Goal: Task Accomplishment & Management: Use online tool/utility

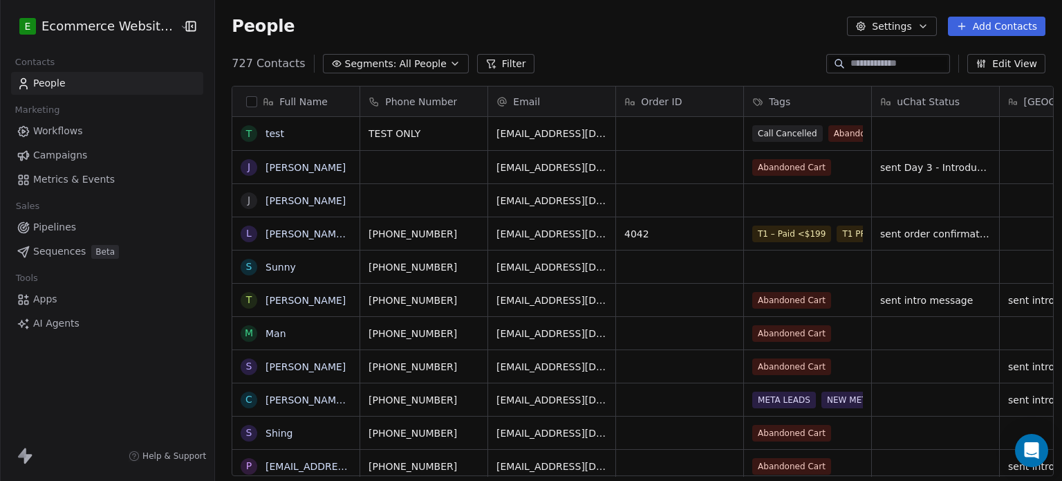
scroll to position [412, 844]
click at [850, 57] on input at bounding box center [898, 64] width 97 height 14
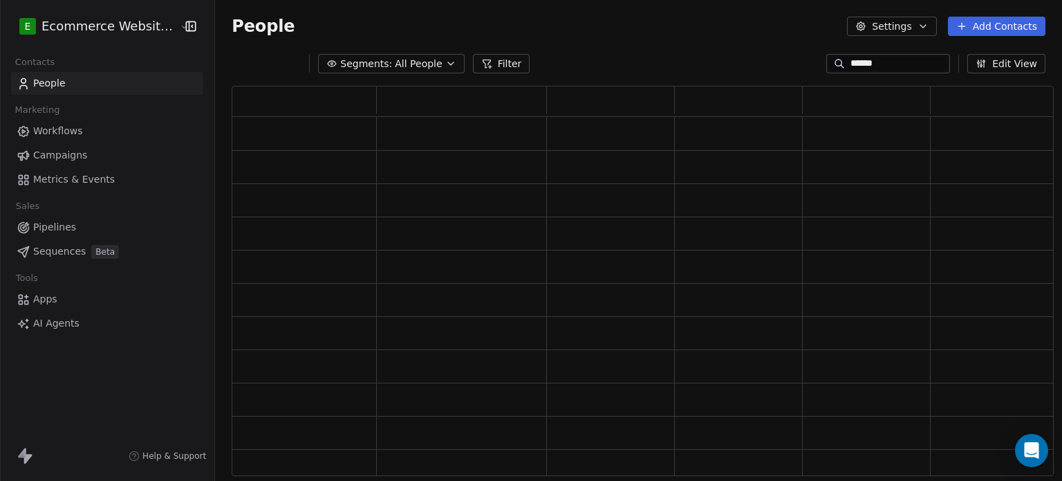
scroll to position [379, 811]
type input "******"
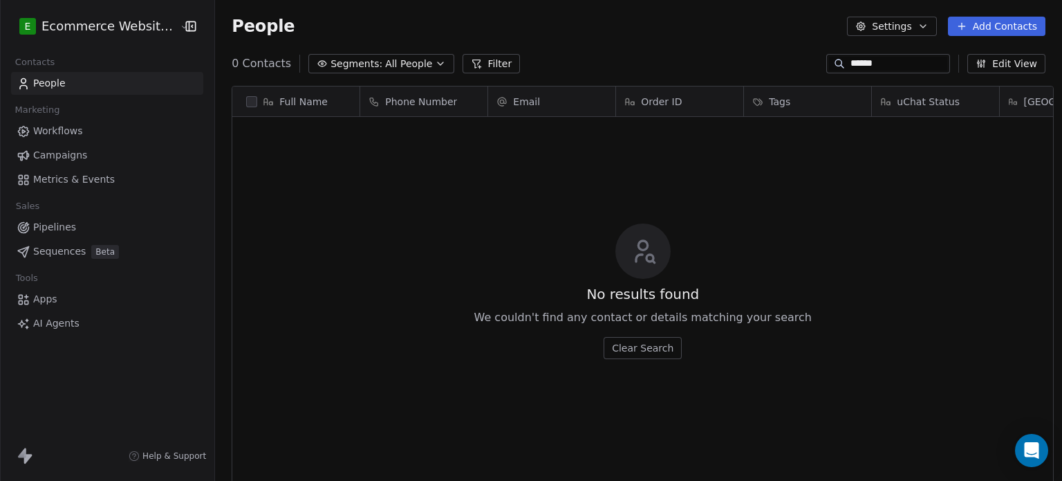
scroll to position [412, 844]
click at [929, 67] on input "******" at bounding box center [898, 64] width 97 height 14
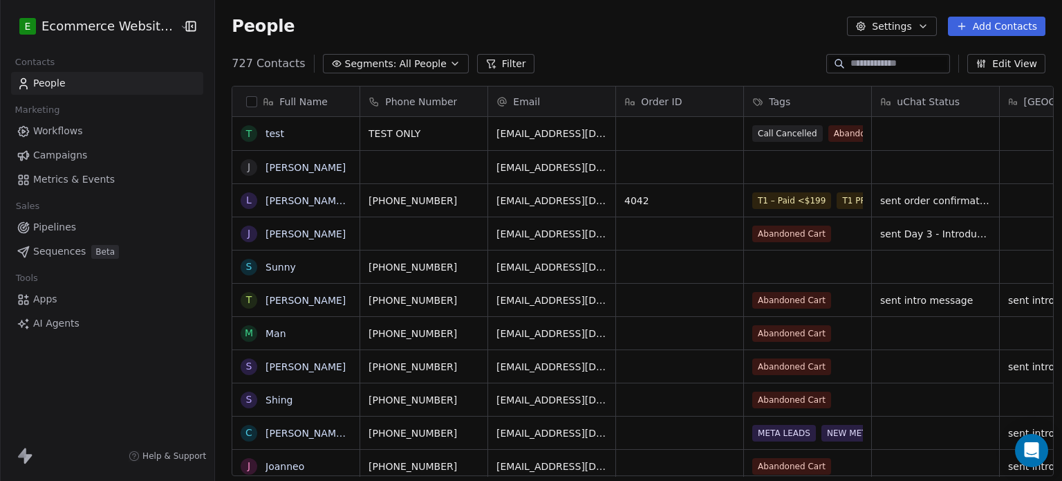
scroll to position [412, 844]
click at [897, 63] on input at bounding box center [898, 64] width 97 height 14
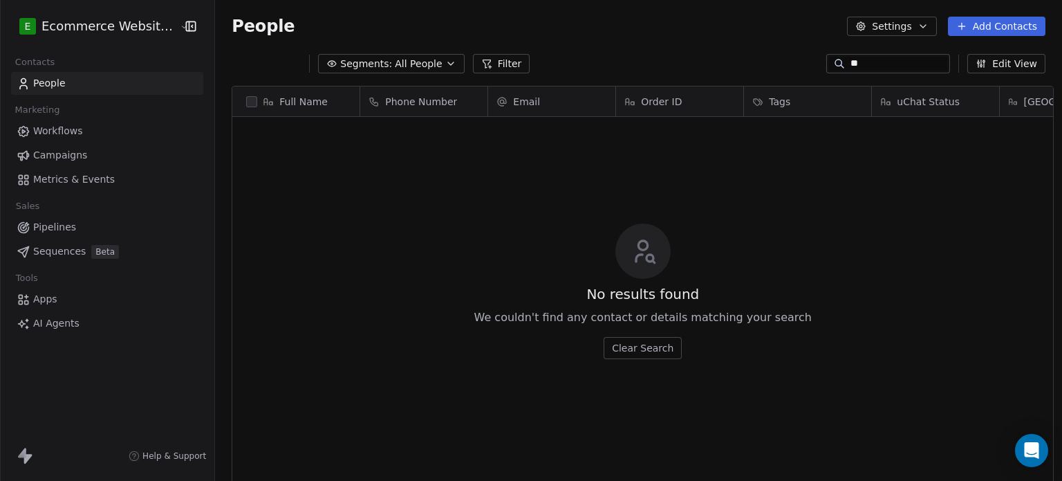
type input "*"
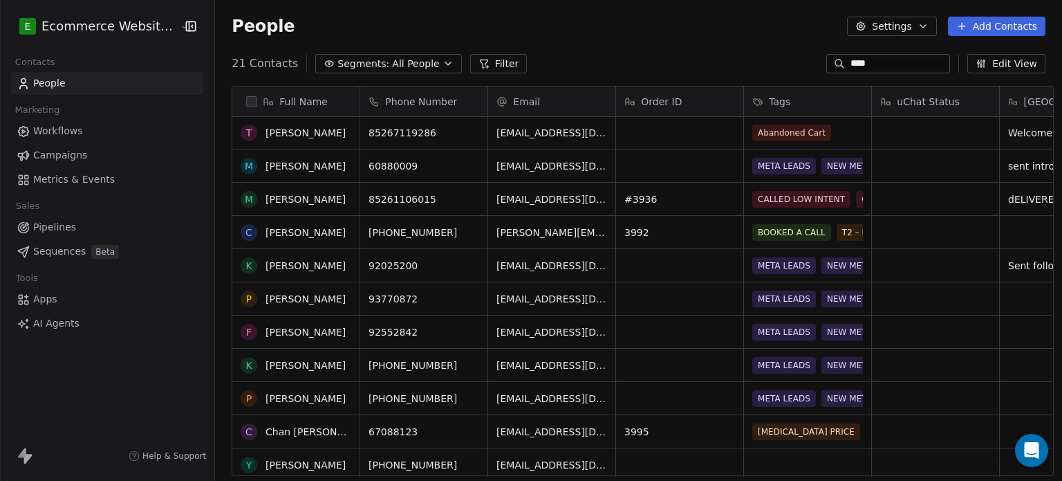
scroll to position [0, 0]
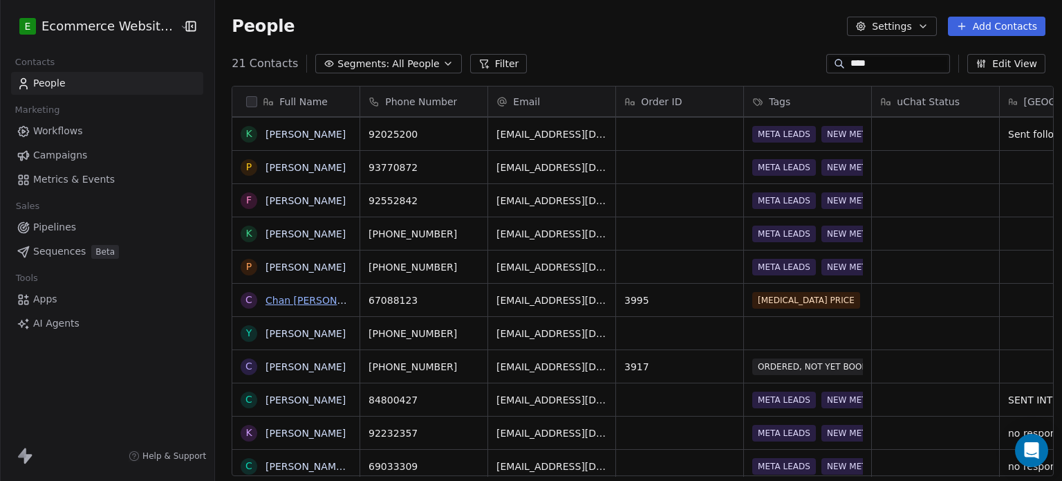
type input "****"
click at [315, 295] on link "Chan [PERSON_NAME] [PERSON_NAME]" at bounding box center [362, 300] width 192 height 11
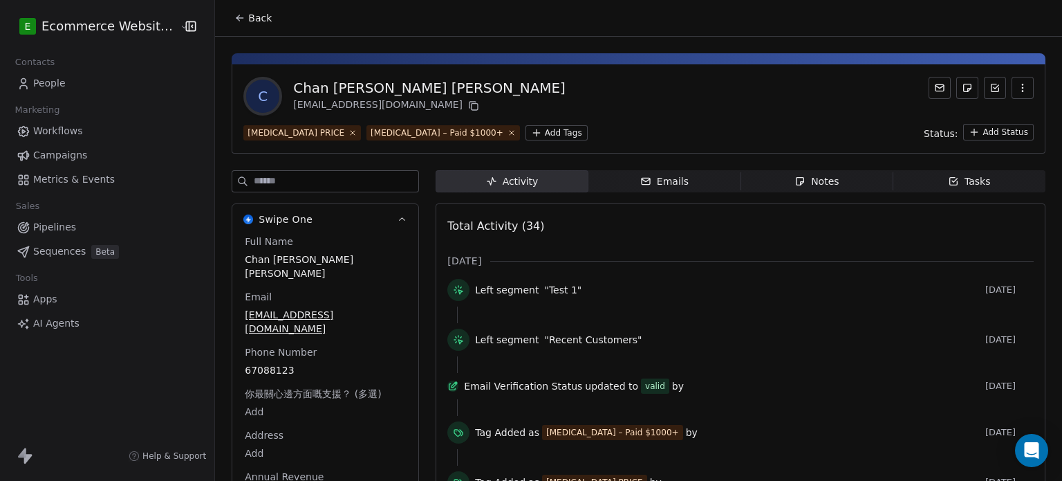
click at [948, 176] on icon "button" at bounding box center [953, 181] width 11 height 11
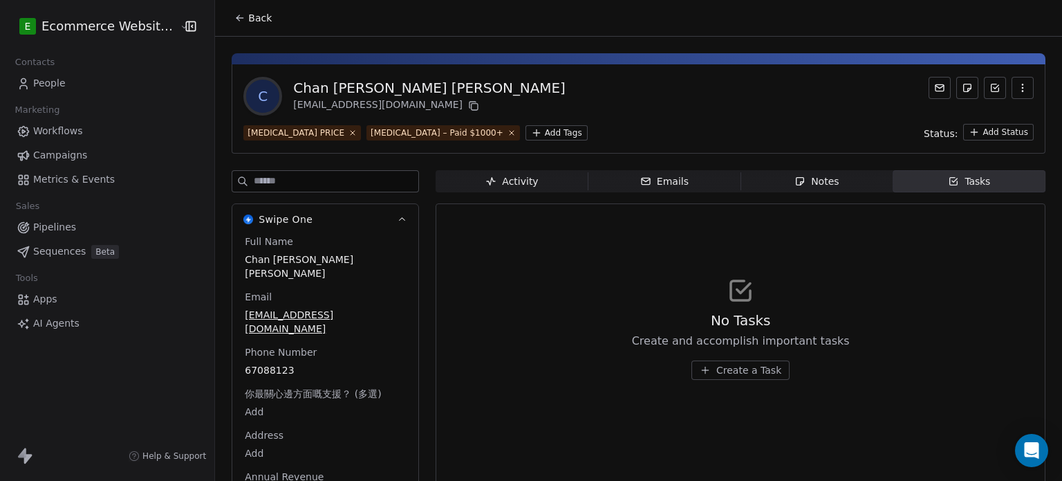
click at [859, 178] on span "Notes Notes" at bounding box center [817, 181] width 152 height 22
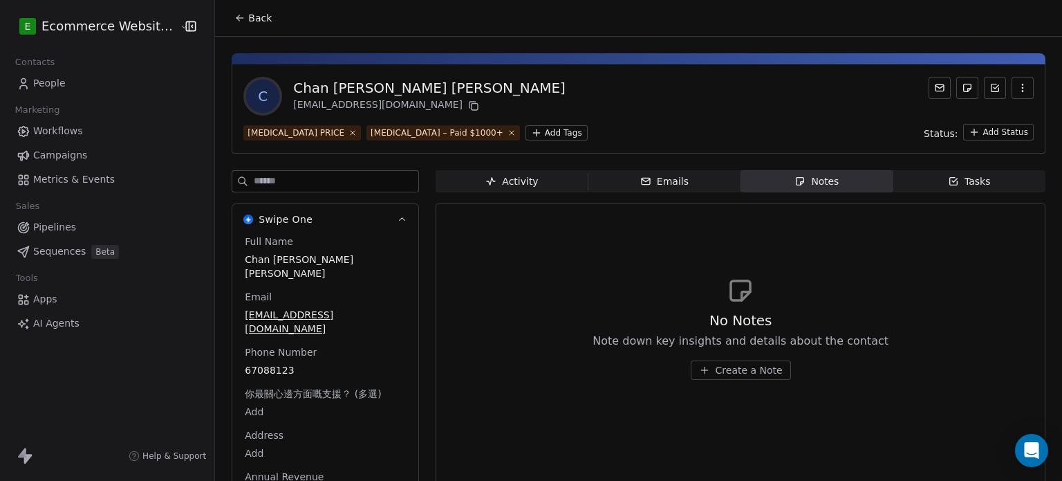
click at [687, 181] on span "Emails Emails" at bounding box center [664, 181] width 152 height 22
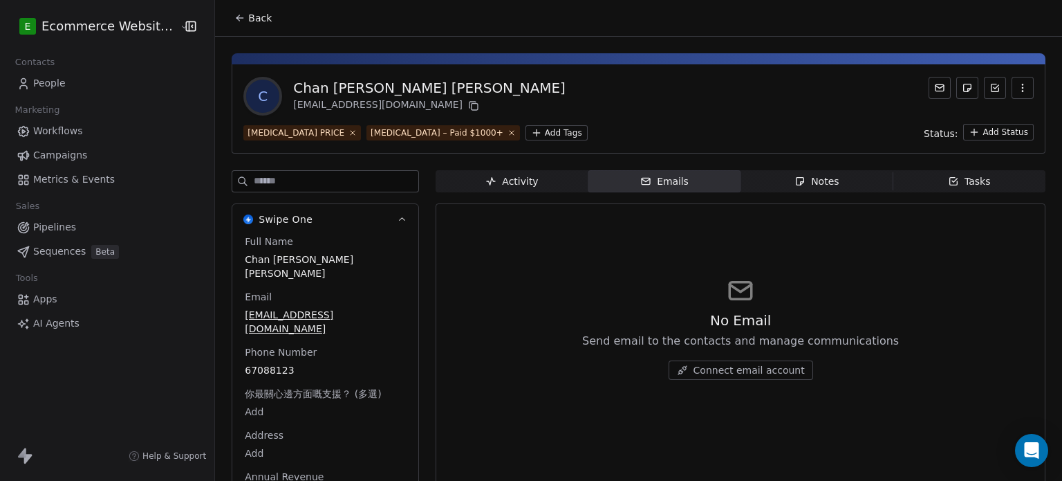
click at [548, 174] on span "Activity Activity" at bounding box center [512, 181] width 152 height 22
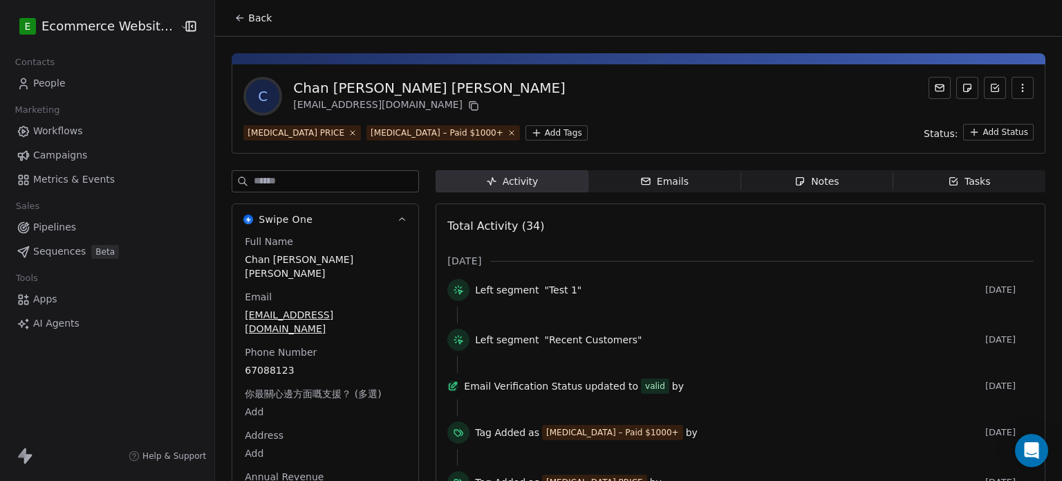
click at [918, 185] on span "Tasks Tasks" at bounding box center [969, 181] width 152 height 22
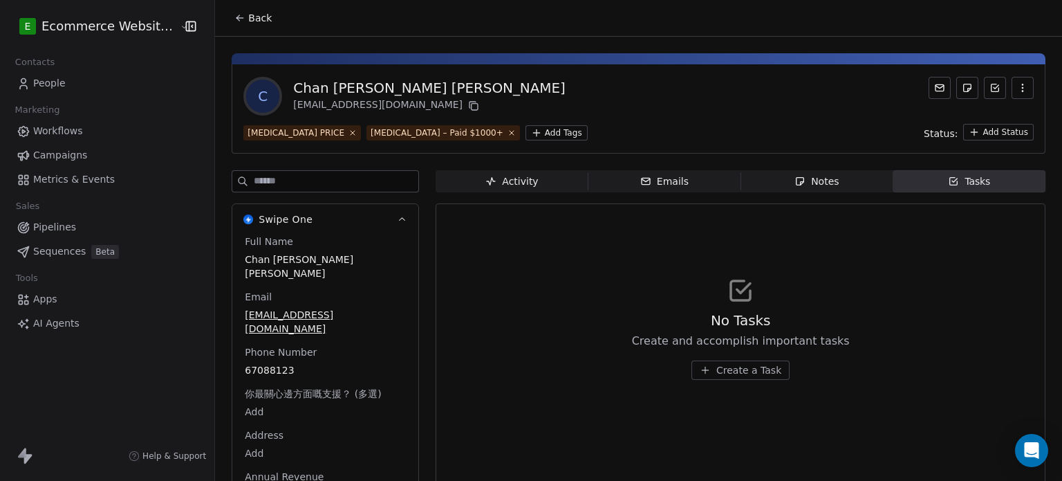
click at [738, 362] on button "Create a Task" at bounding box center [740, 369] width 98 height 19
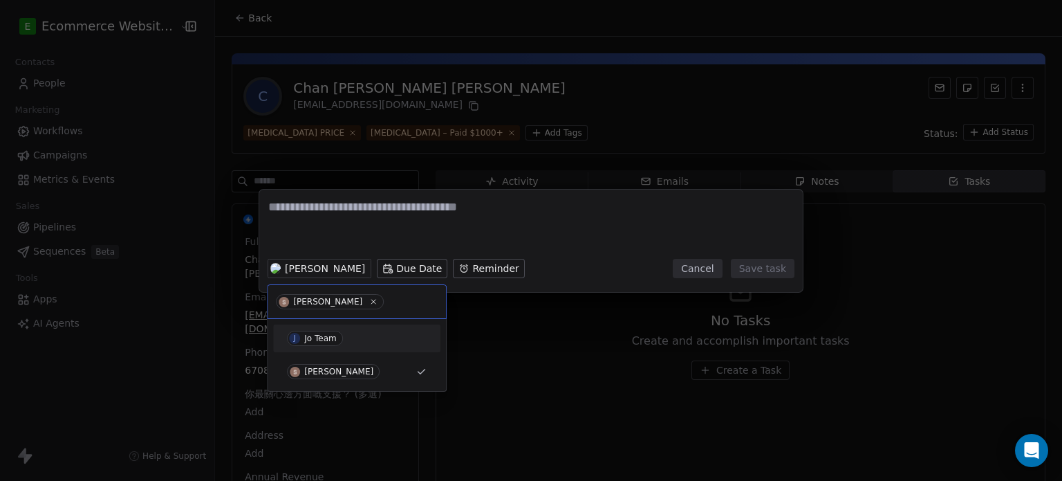
click at [345, 339] on div "J Jo Team" at bounding box center [357, 338] width 140 height 15
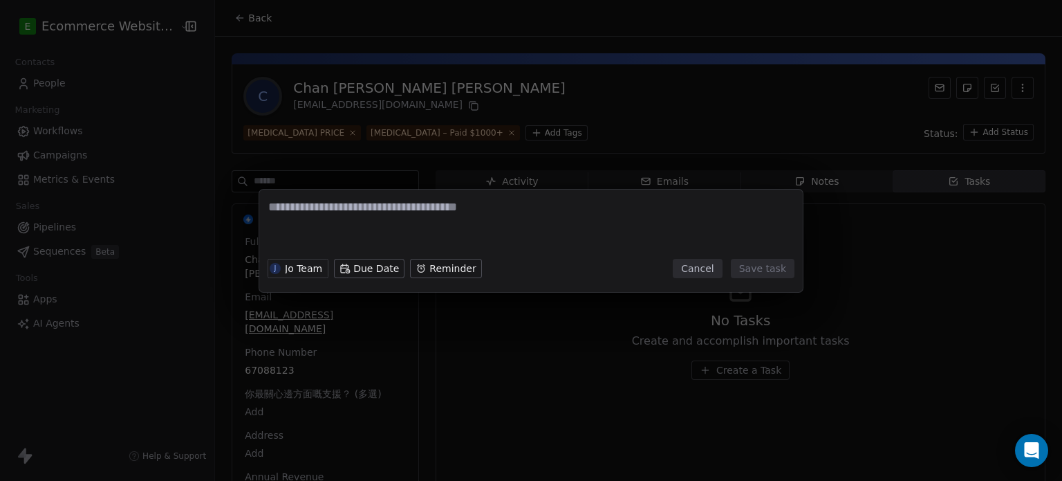
click at [404, 208] on textarea at bounding box center [530, 225] width 525 height 54
type textarea "**********"
click at [752, 271] on button "Save task" at bounding box center [763, 268] width 64 height 19
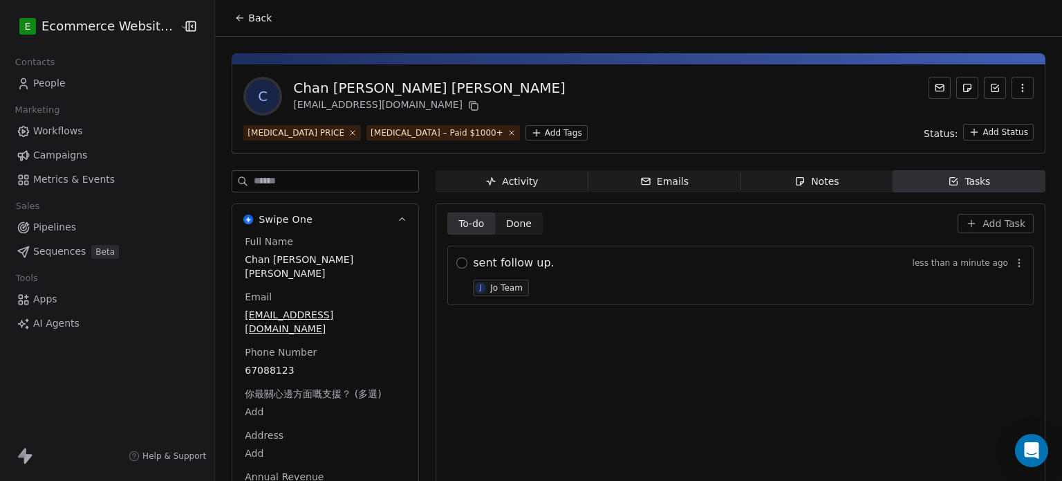
click at [456, 259] on button "button" at bounding box center [461, 262] width 11 height 11
click at [798, 179] on div "Notes" at bounding box center [816, 181] width 44 height 15
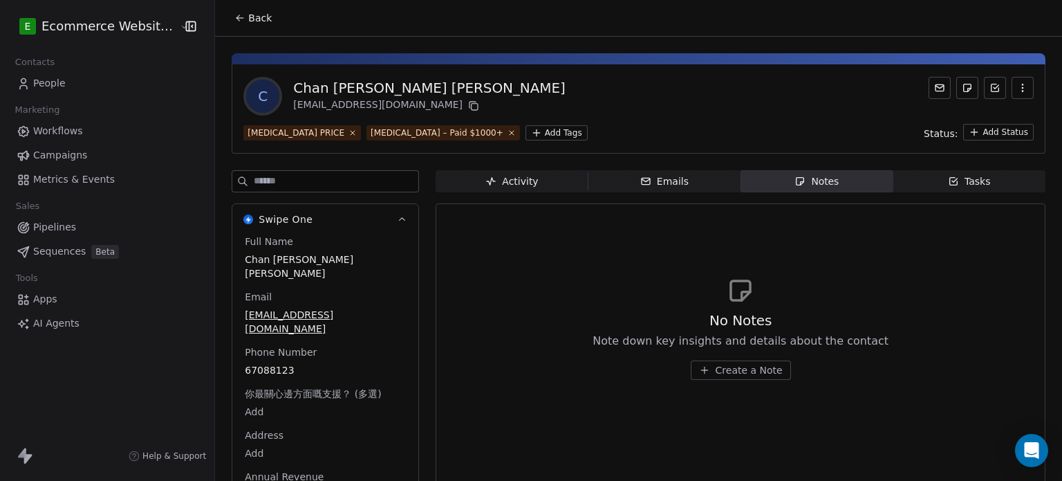
click at [738, 376] on button "Create a Note" at bounding box center [741, 369] width 100 height 19
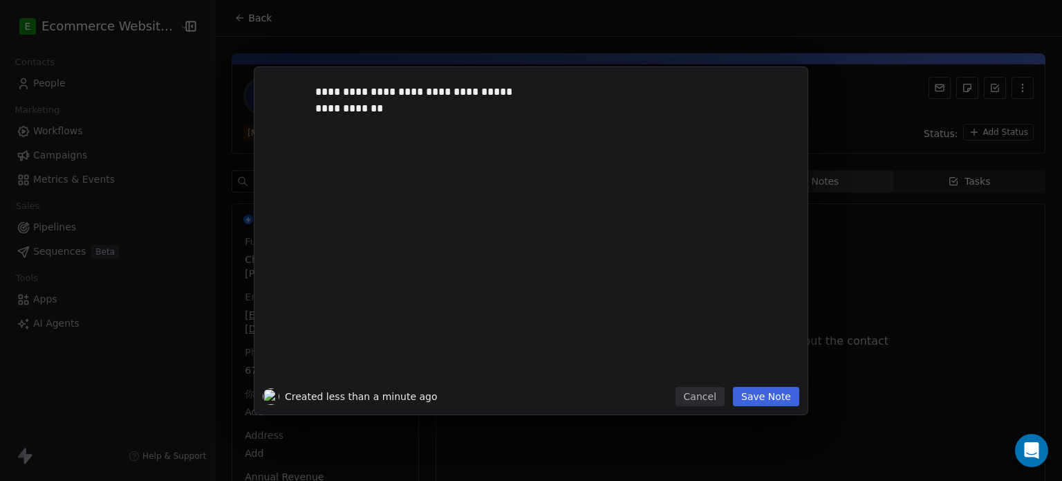
click at [752, 398] on button "Save Note" at bounding box center [766, 396] width 66 height 19
